Goal: Transaction & Acquisition: Book appointment/travel/reservation

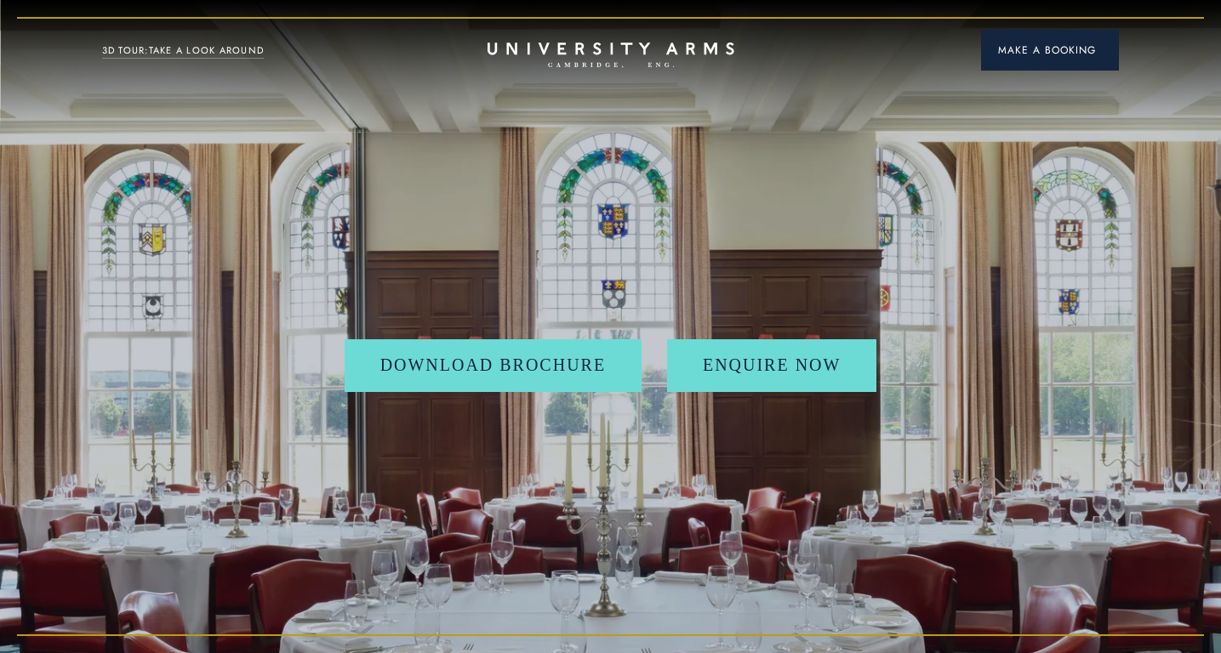
click at [1070, 61] on button "Make a Booking" at bounding box center [1050, 50] width 138 height 41
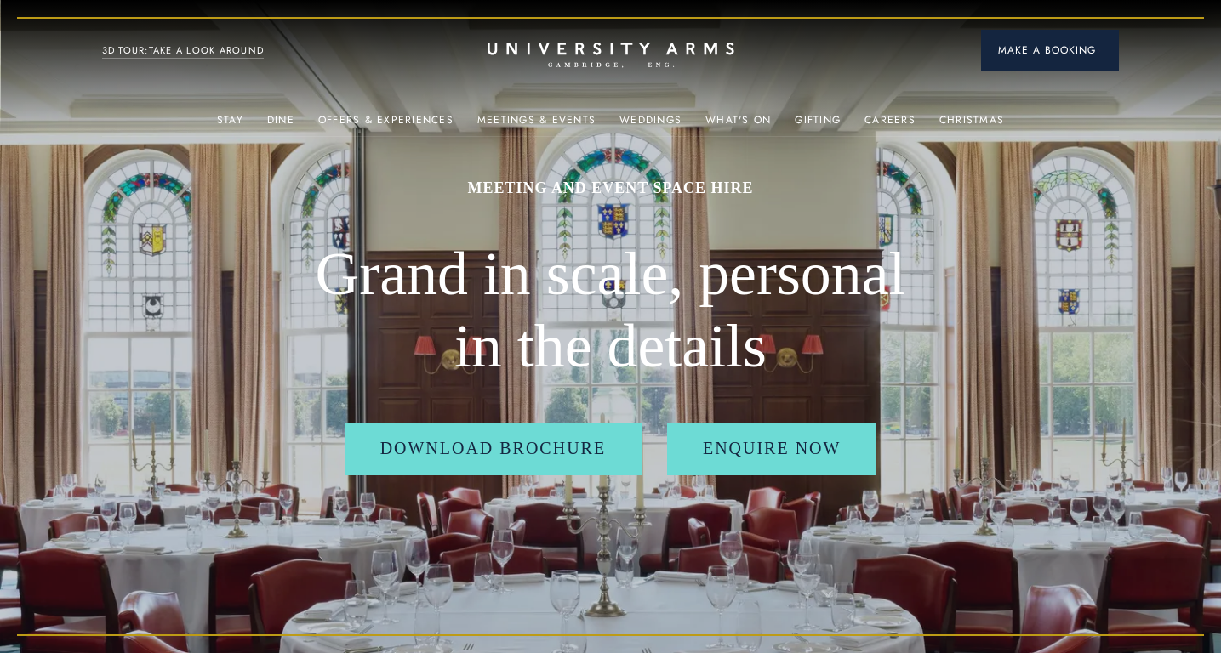
click at [1070, 61] on button "Make a Booking" at bounding box center [1050, 50] width 138 height 41
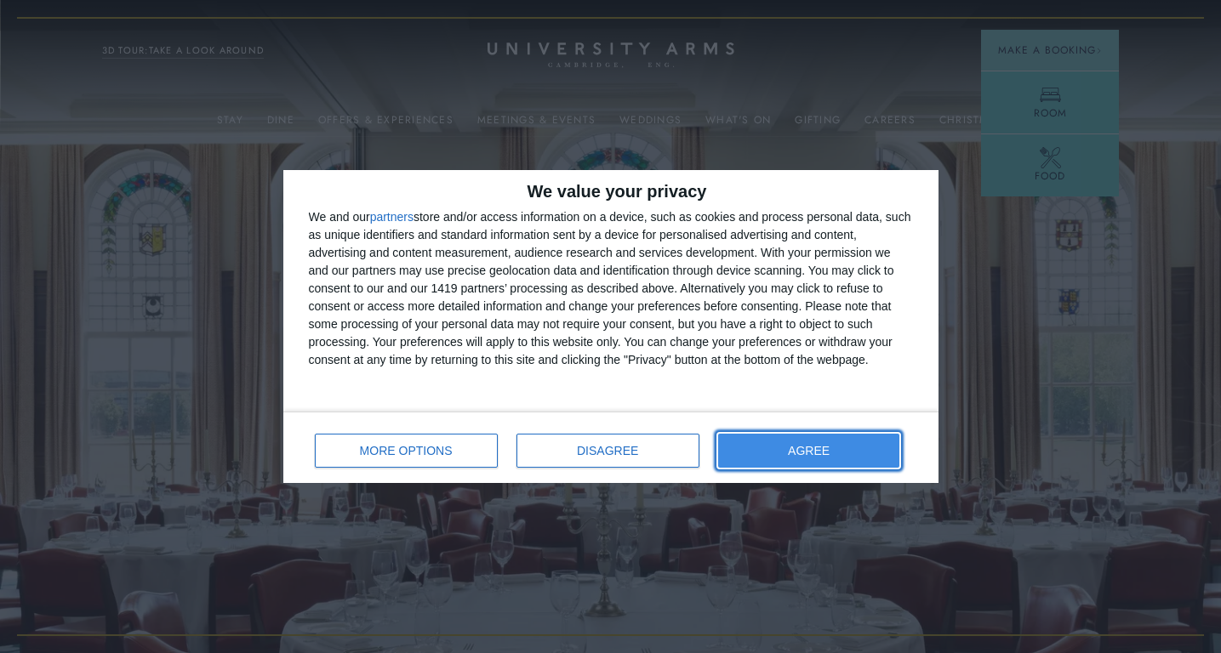
click at [832, 462] on button "AGREE" at bounding box center [809, 451] width 182 height 34
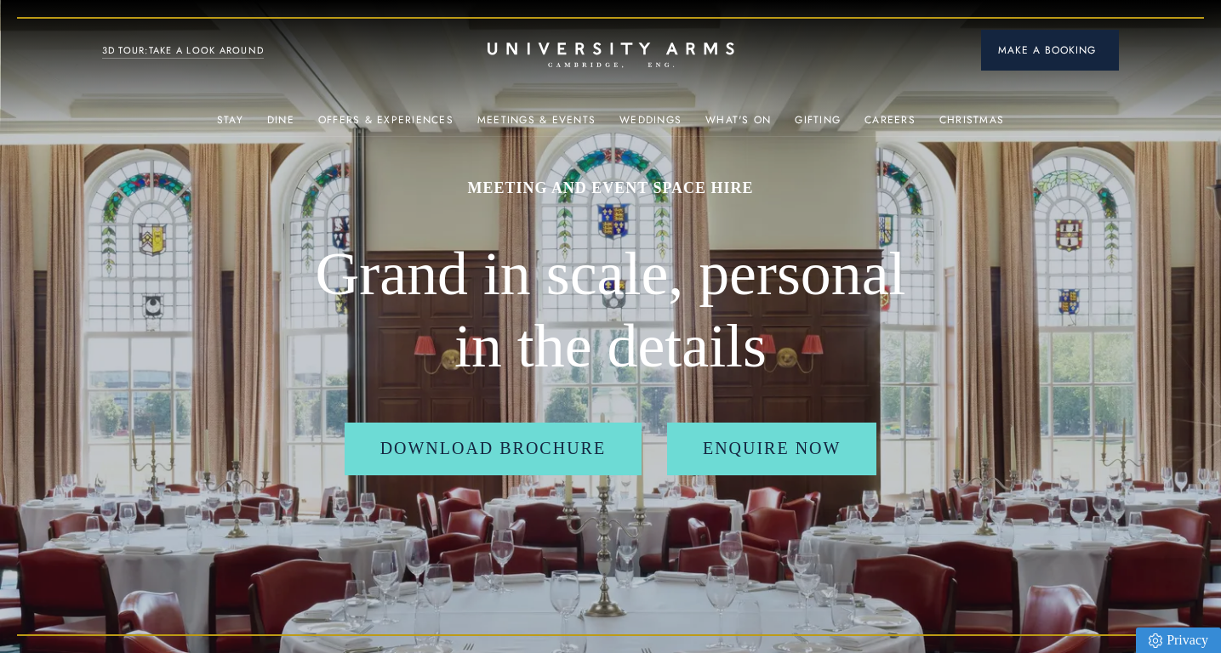
click at [1040, 60] on button "Make a Booking" at bounding box center [1050, 50] width 138 height 41
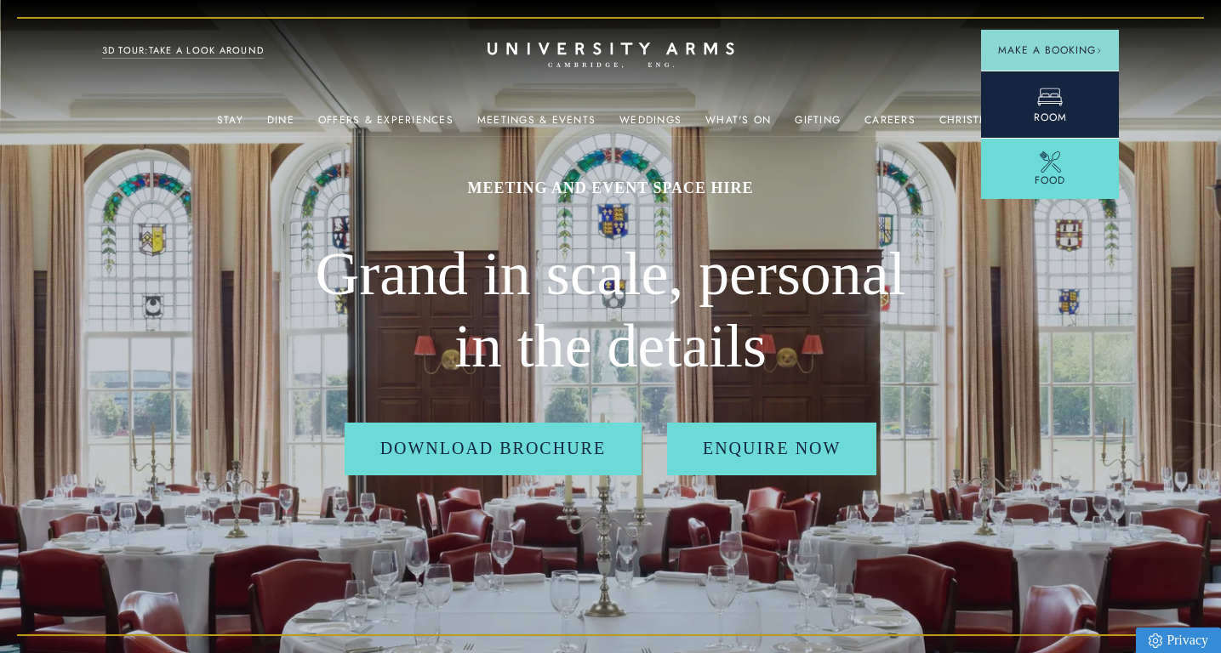
click at [1026, 100] on link "Room" at bounding box center [1050, 104] width 138 height 67
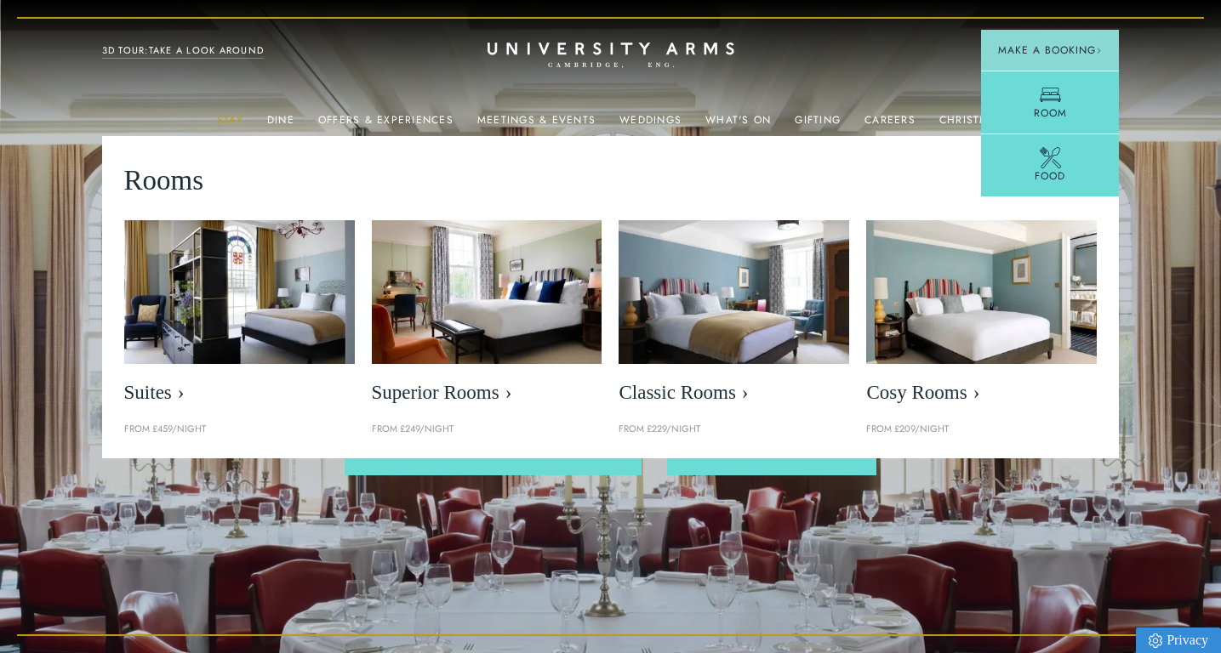
click at [230, 117] on link "Stay" at bounding box center [230, 125] width 26 height 22
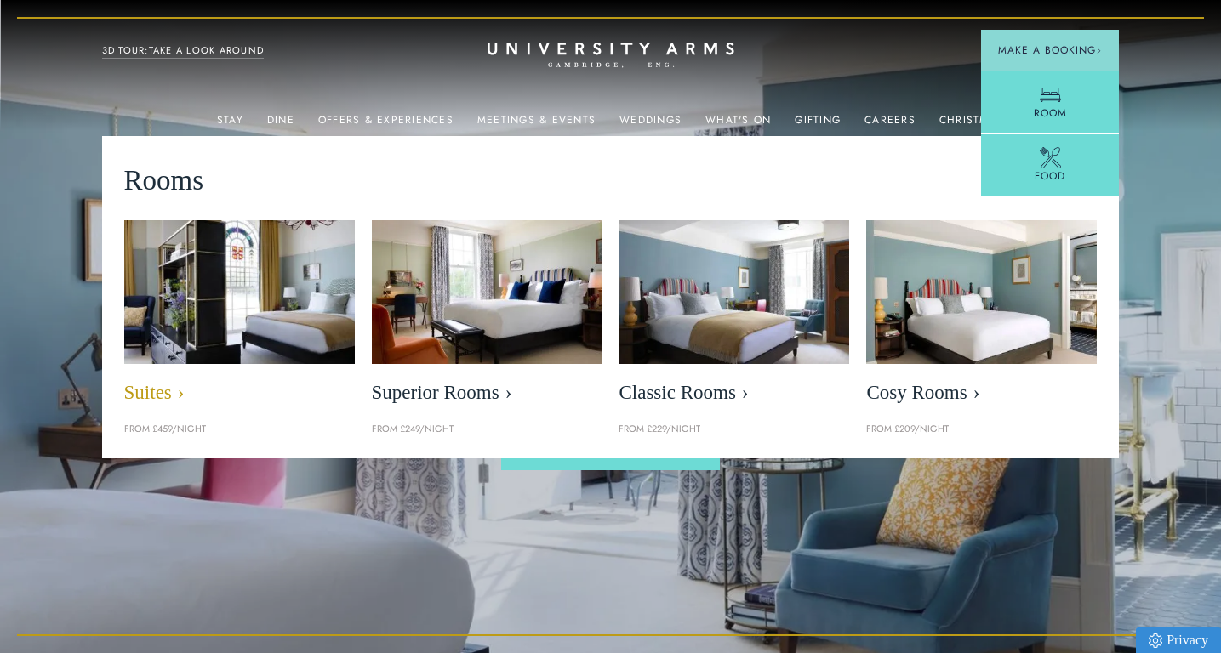
click at [226, 373] on link "Suites" at bounding box center [239, 316] width 231 height 193
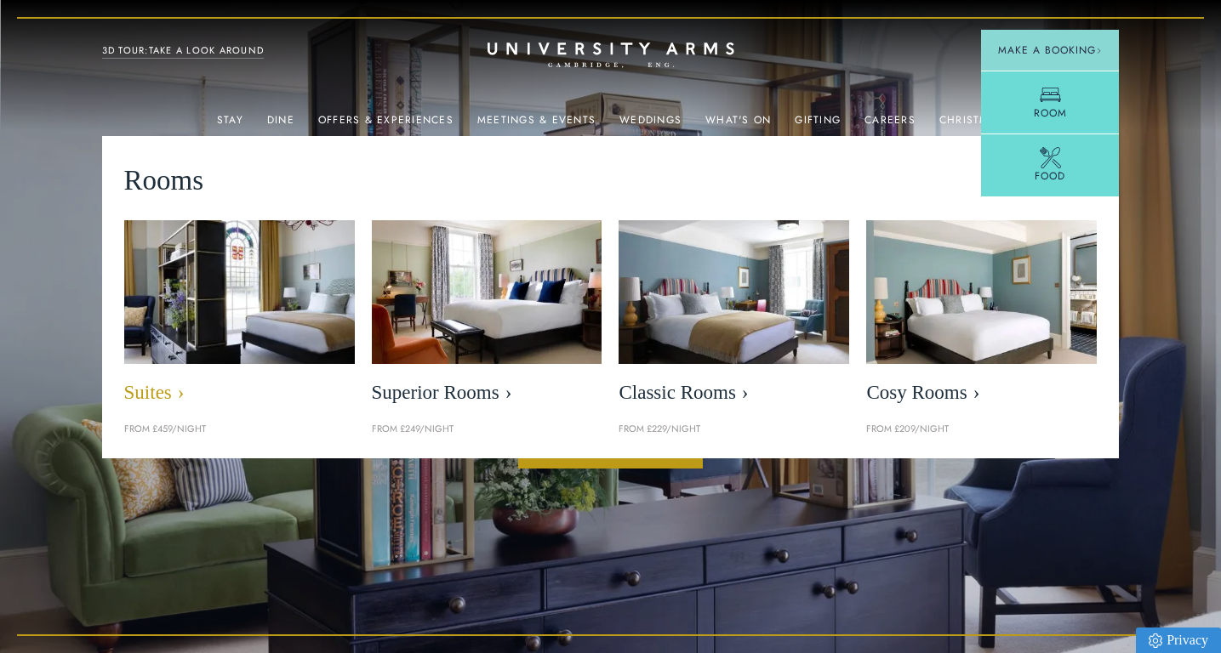
click at [187, 390] on span "Suites" at bounding box center [239, 393] width 231 height 24
click at [178, 405] on link "Suites" at bounding box center [239, 316] width 231 height 193
click at [182, 362] on img at bounding box center [238, 292] width 265 height 166
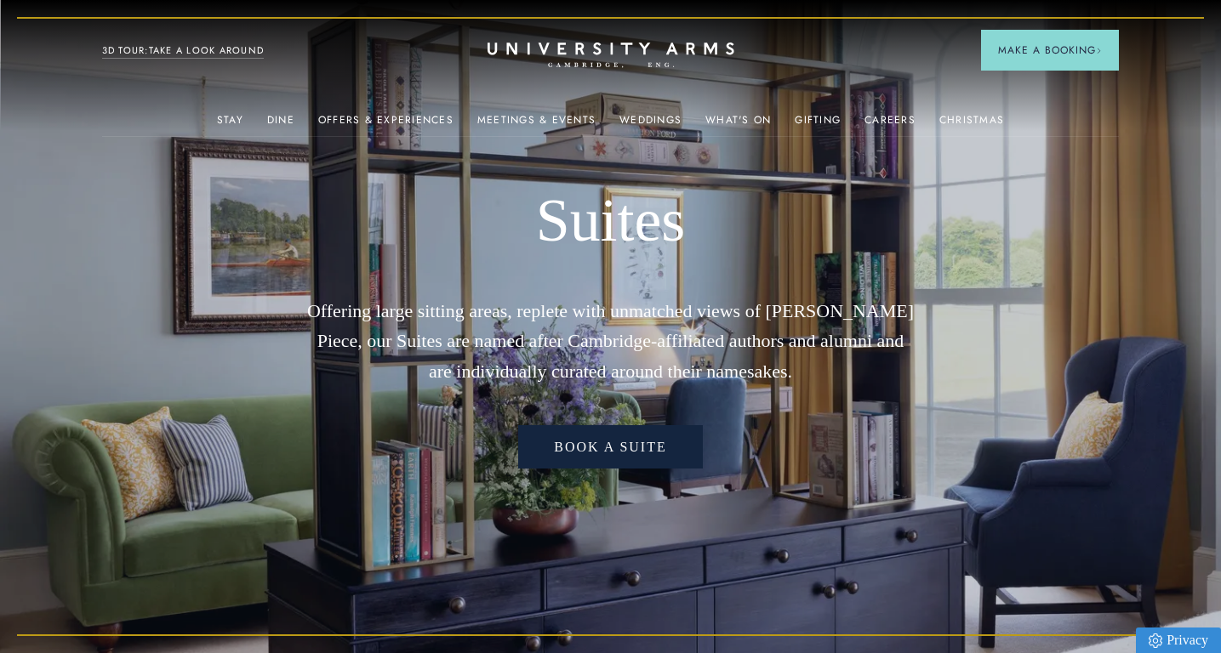
click at [612, 443] on link "Book a Suite" at bounding box center [610, 447] width 184 height 44
